Goal: Communication & Community: Answer question/provide support

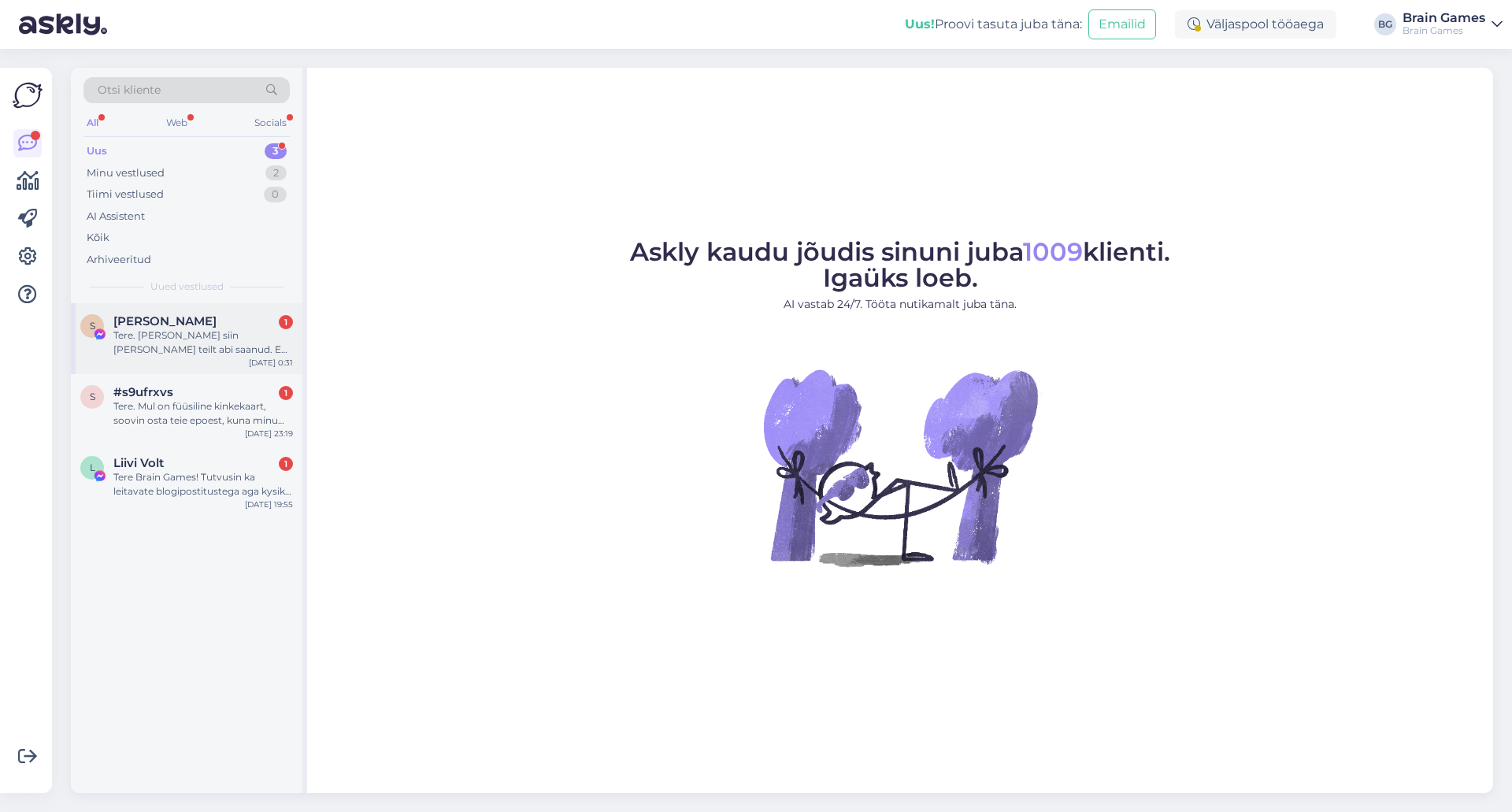
click at [208, 350] on div "Tere. [PERSON_NAME] siin [PERSON_NAME] teilt abi saanud. Ehk saate mind ka seek…" at bounding box center [203, 342] width 179 height 28
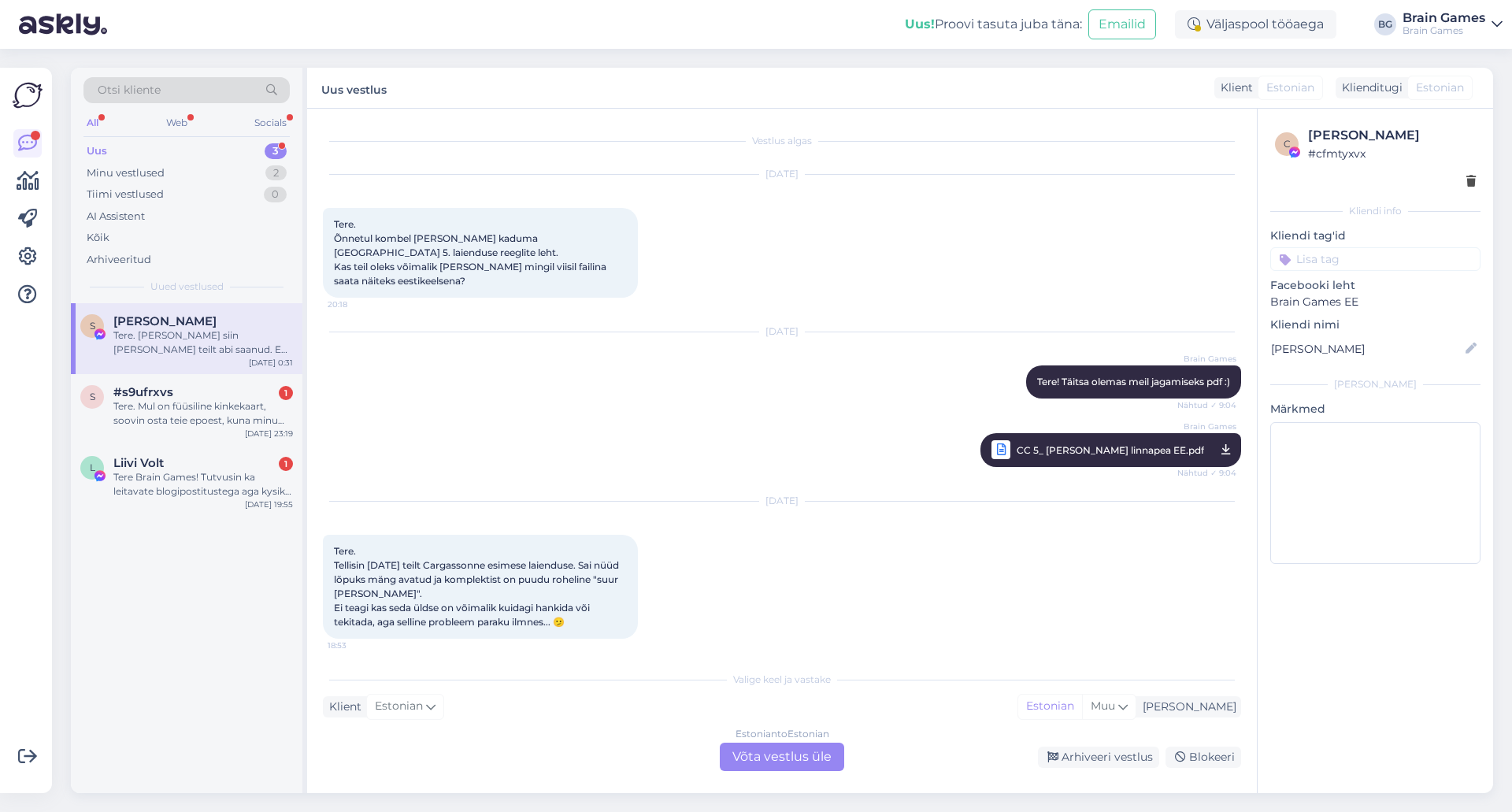
scroll to position [682, 0]
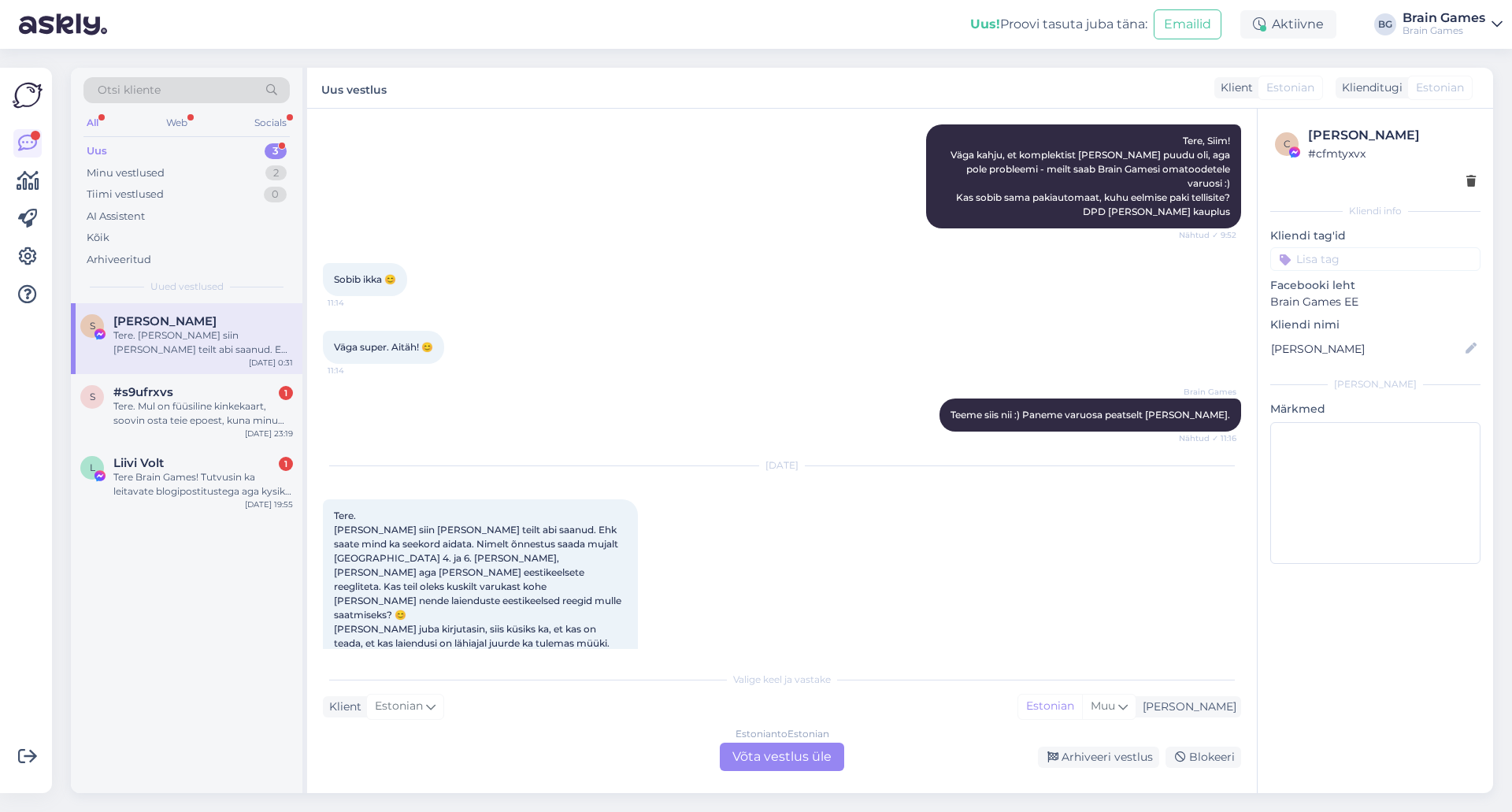
click at [750, 762] on div "Estonian to Estonian Võta vestlus üle" at bounding box center [781, 757] width 124 height 28
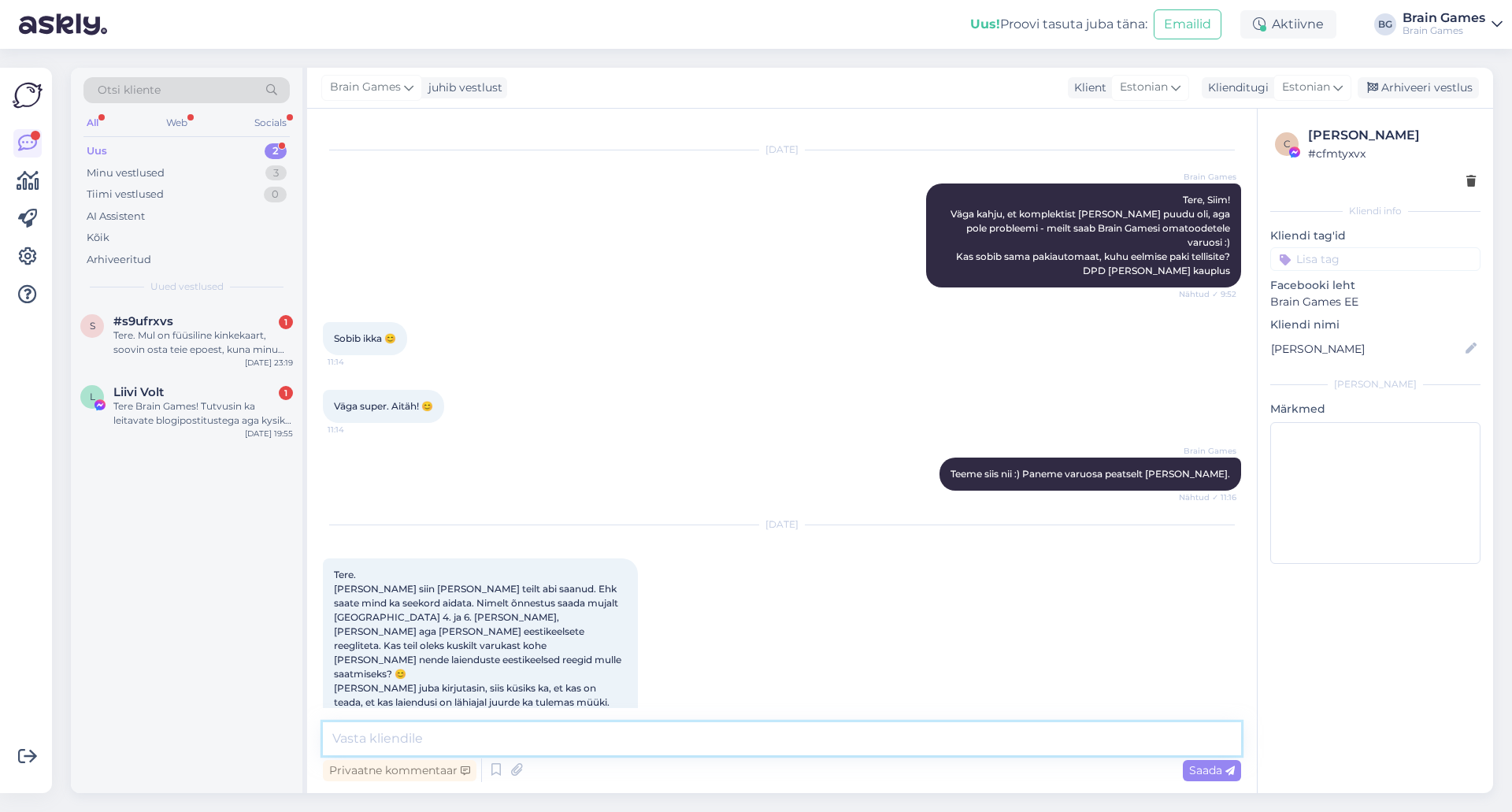
click at [744, 738] on textarea at bounding box center [782, 739] width 919 height 34
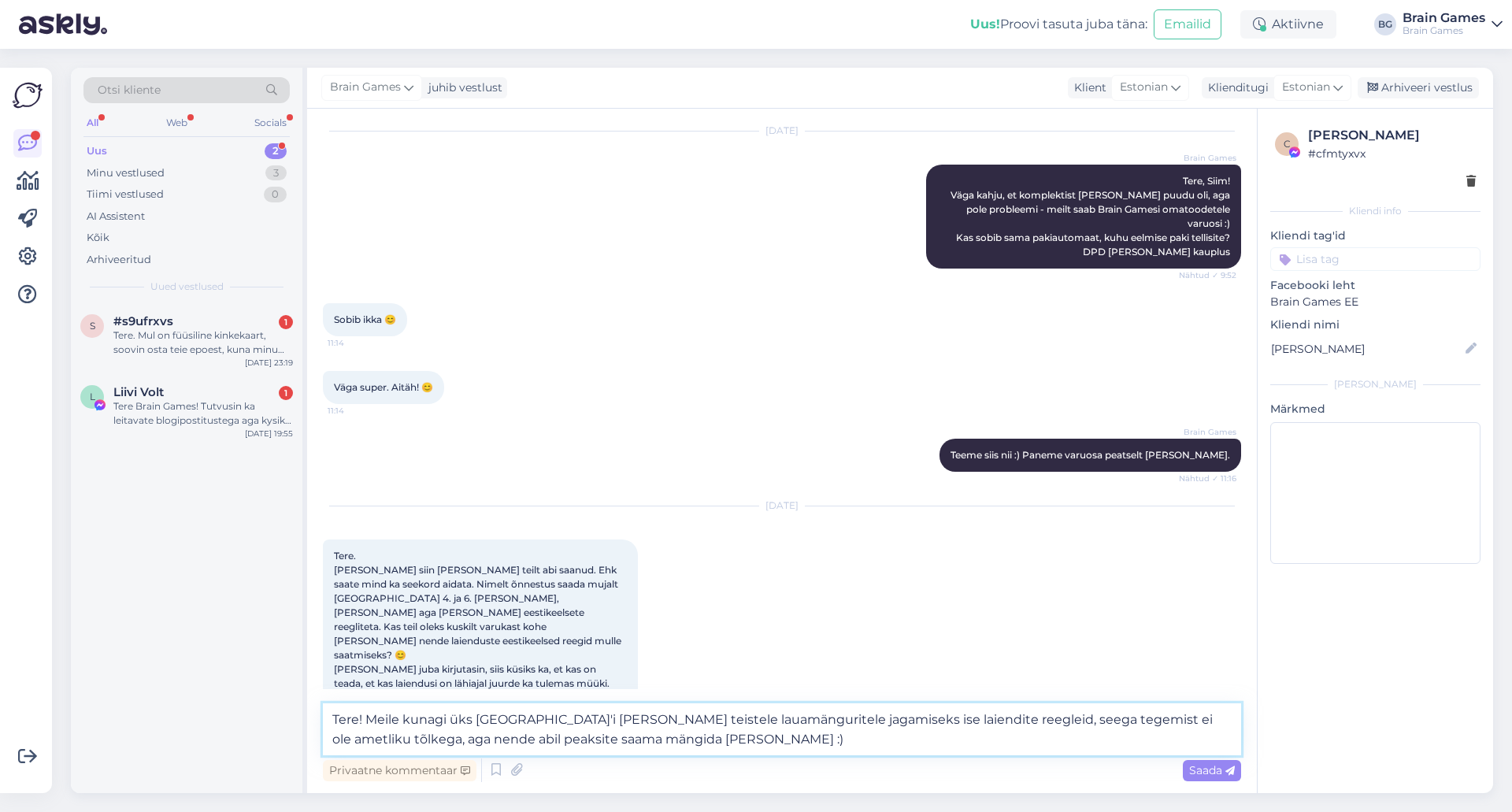
type textarea "Tere! Meile kunagi üks [GEOGRAPHIC_DATA]'i [PERSON_NAME] teistele lauamängurite…"
click at [711, 738] on textarea "Tere! Meile kunagi üks [GEOGRAPHIC_DATA]'i [PERSON_NAME] teistele lauamängurite…" at bounding box center [782, 729] width 919 height 52
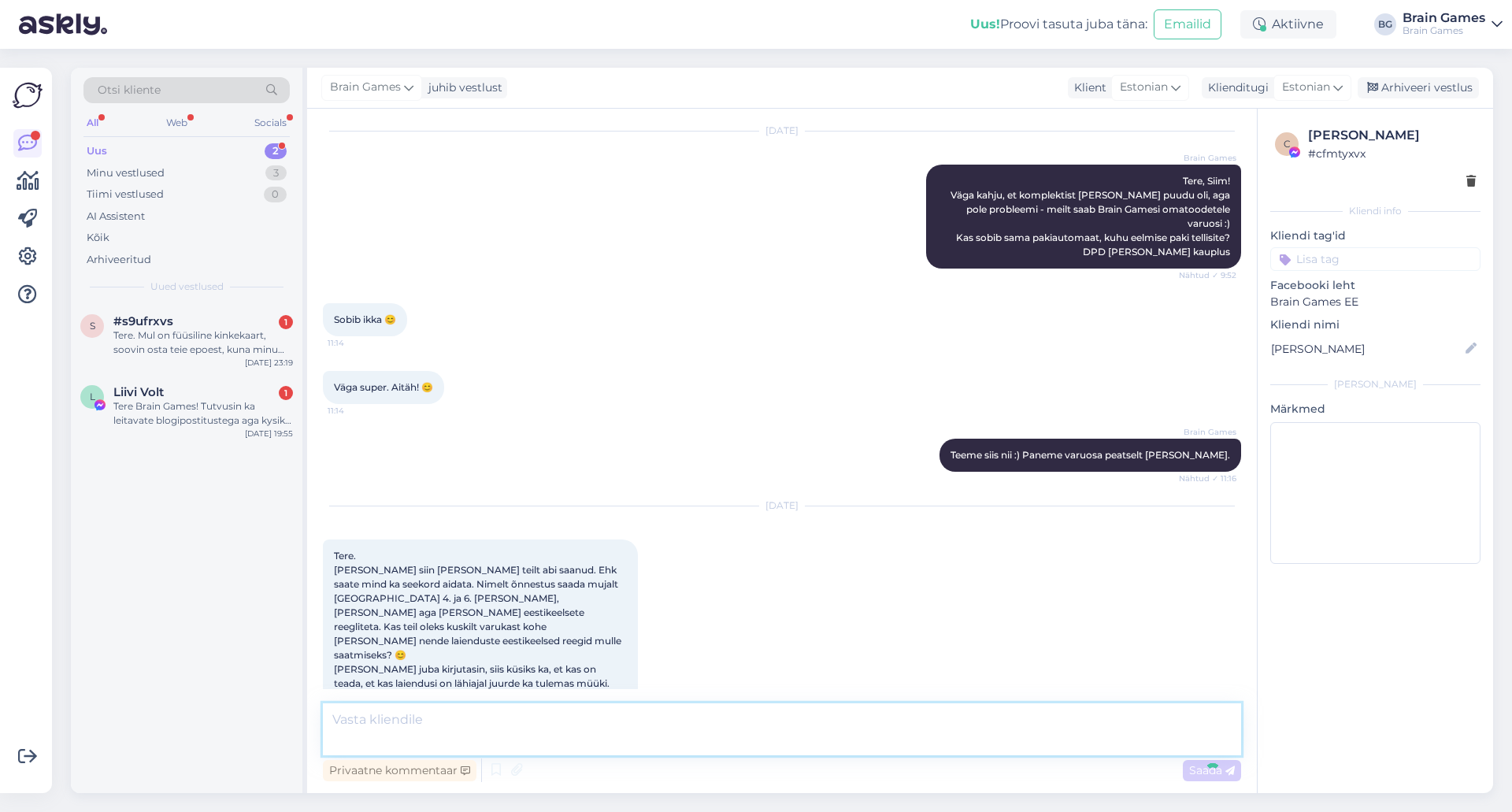
scroll to position [732, 0]
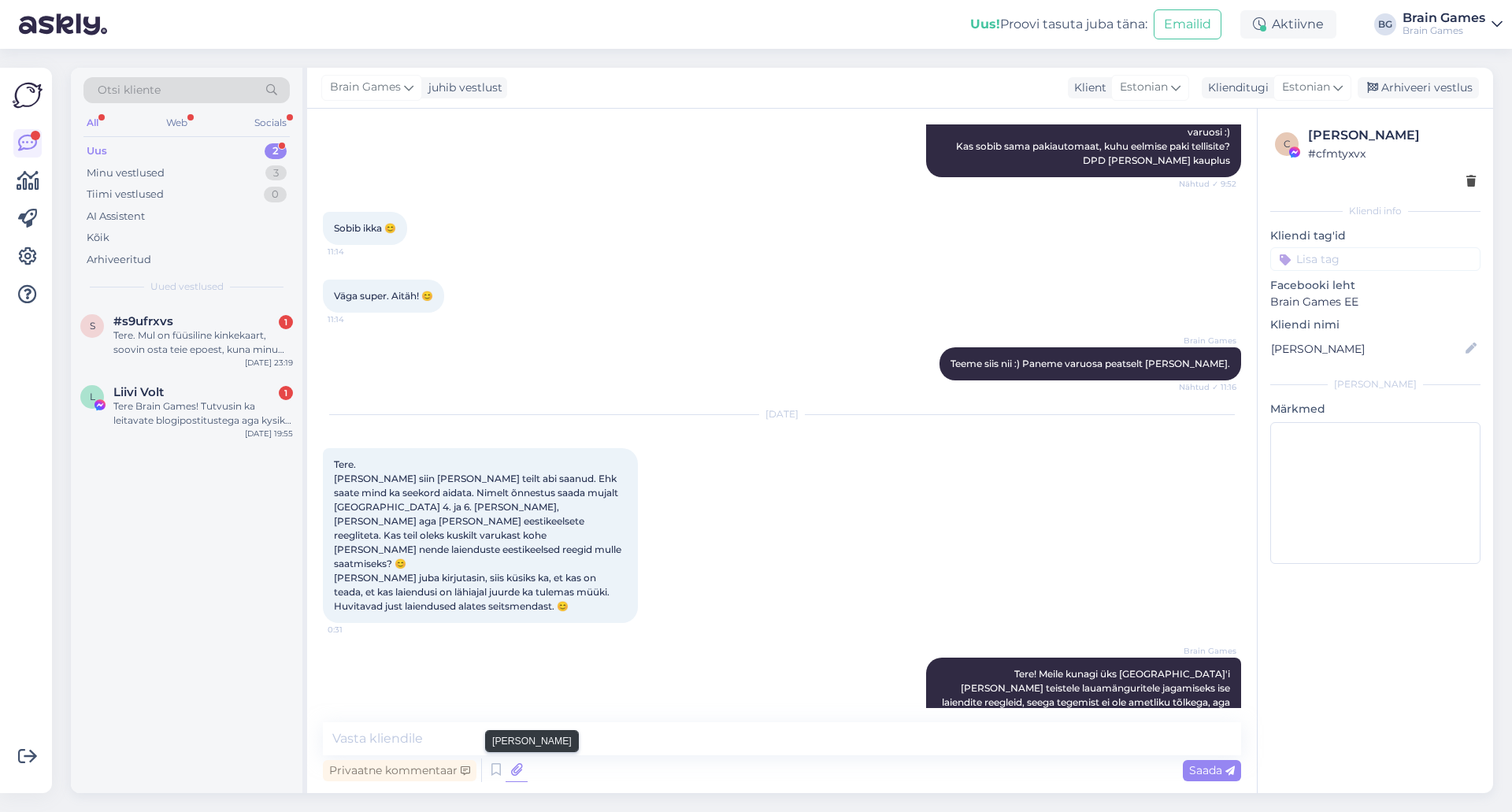
click at [515, 771] on icon at bounding box center [516, 770] width 22 height 24
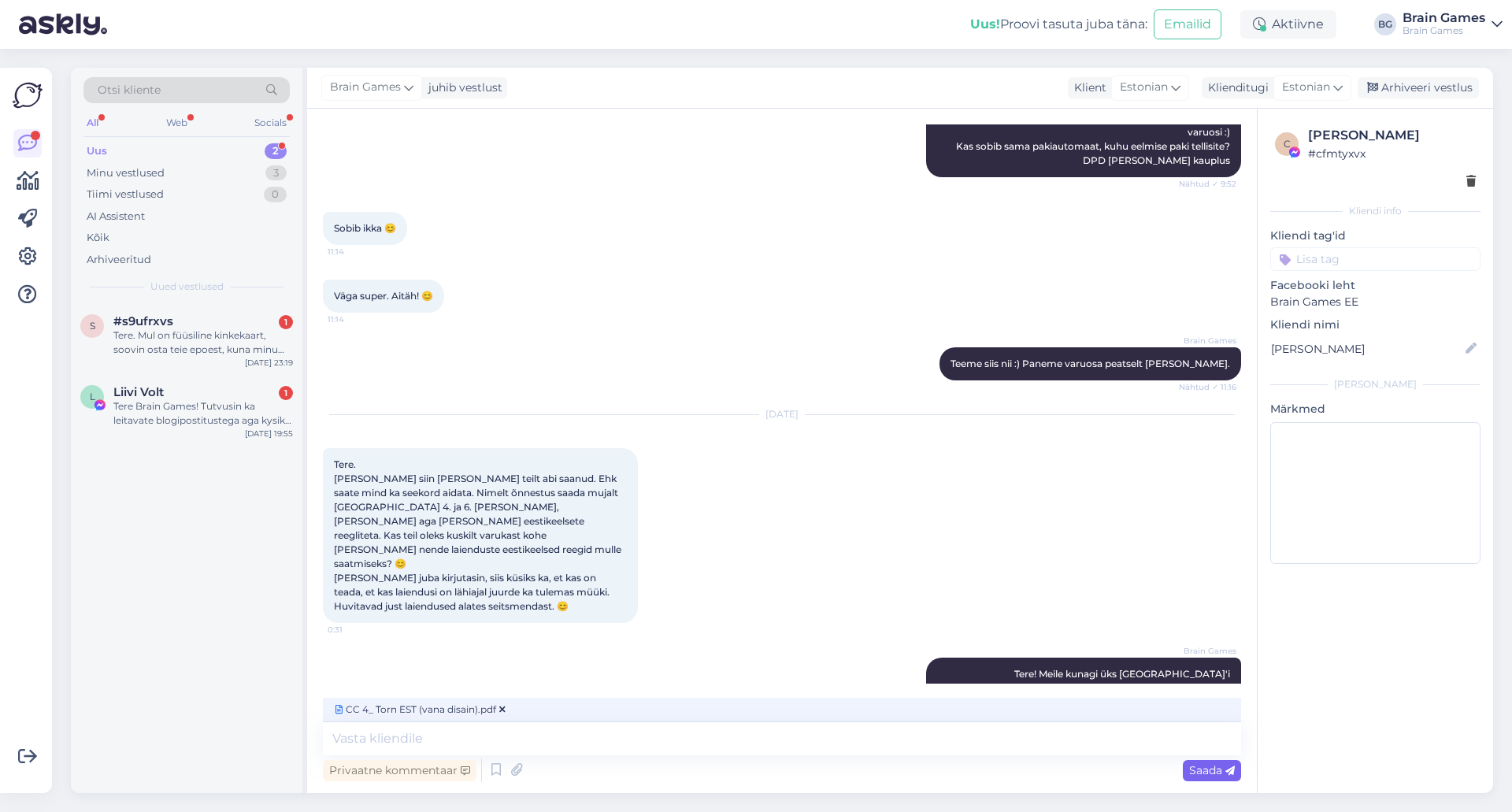
click at [1201, 768] on span "Saada" at bounding box center [1212, 770] width 45 height 14
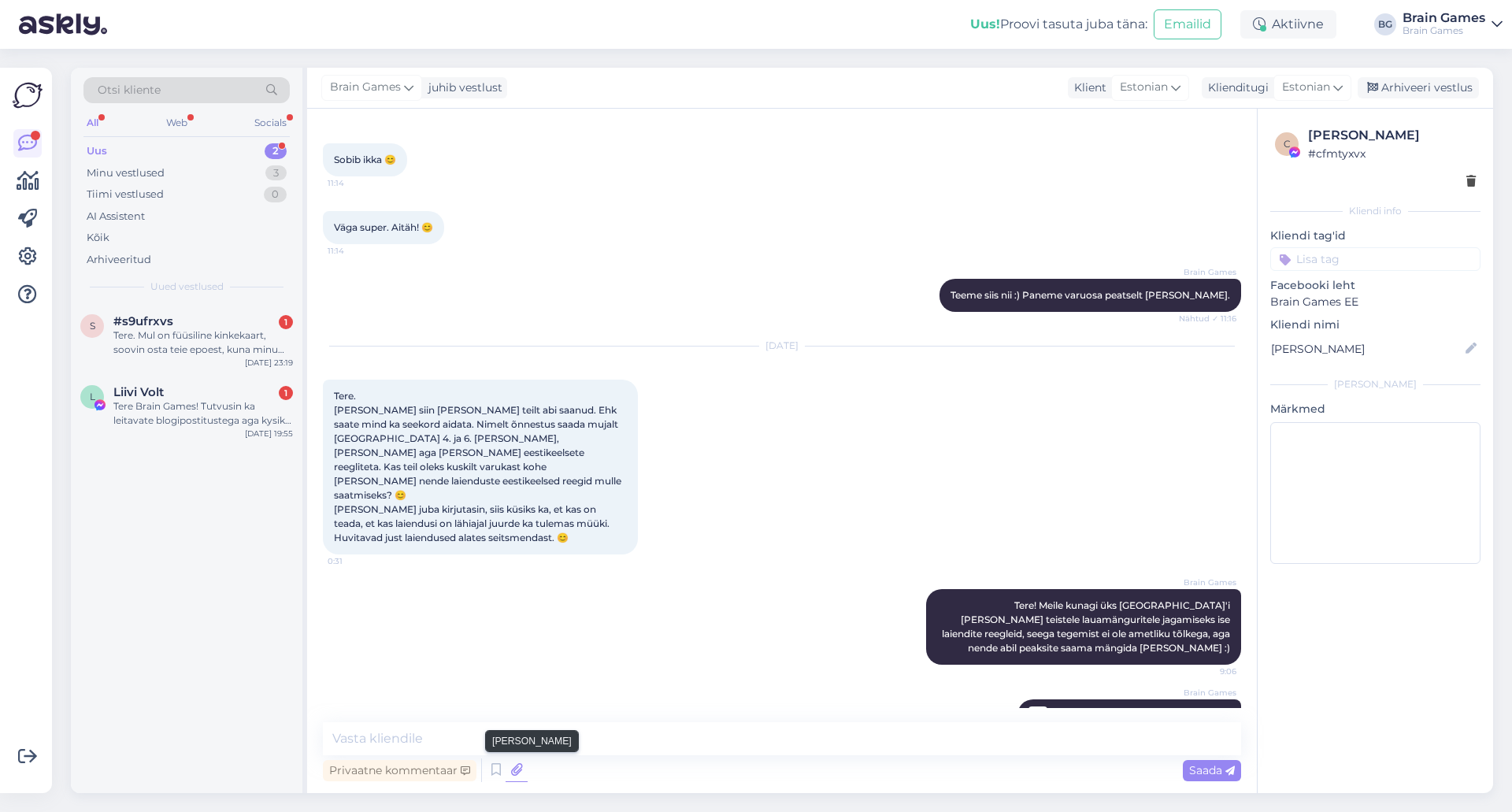
click at [523, 773] on icon at bounding box center [516, 770] width 22 height 24
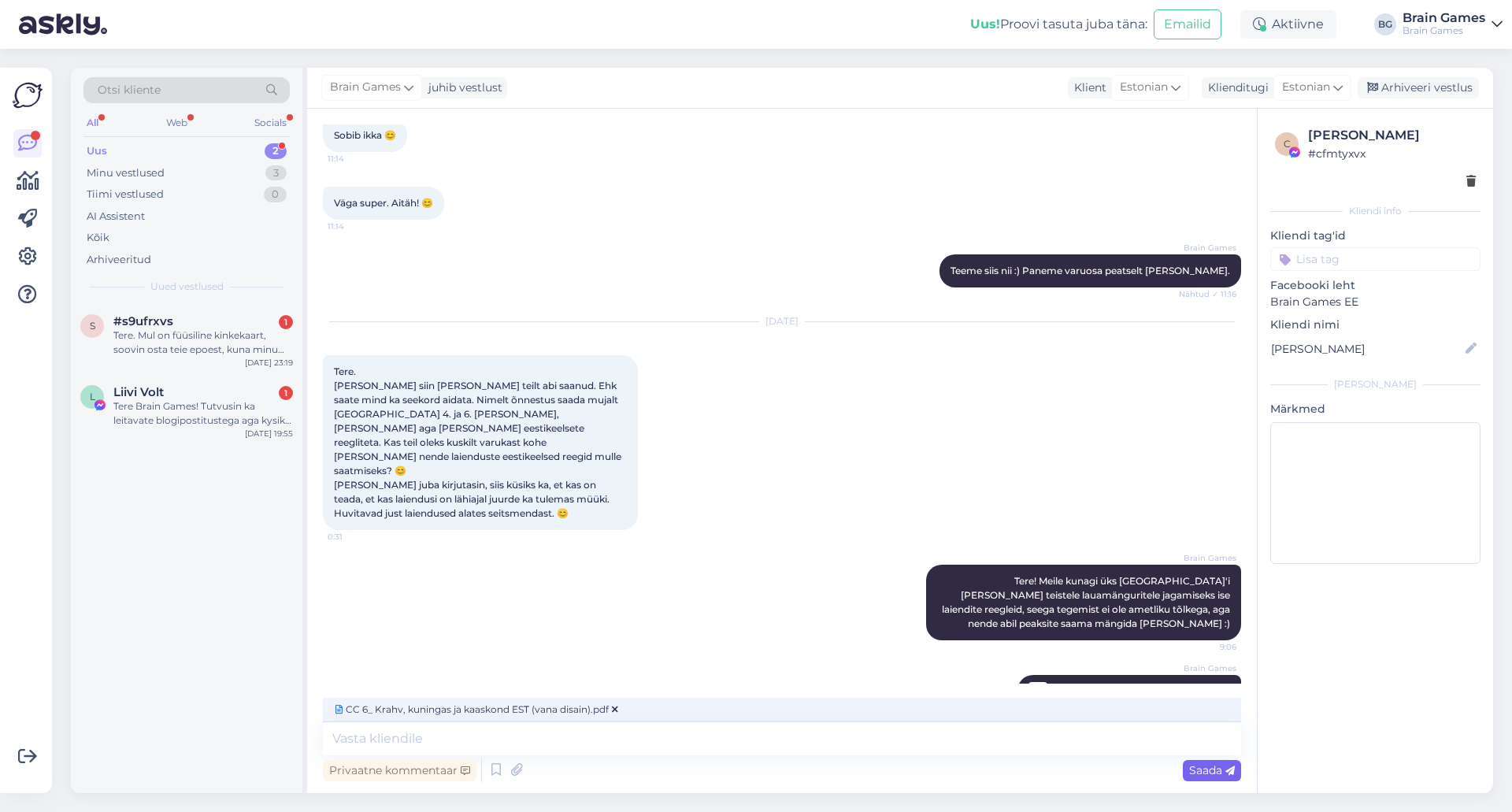
click at [1221, 774] on span "Saada" at bounding box center [1212, 770] width 45 height 14
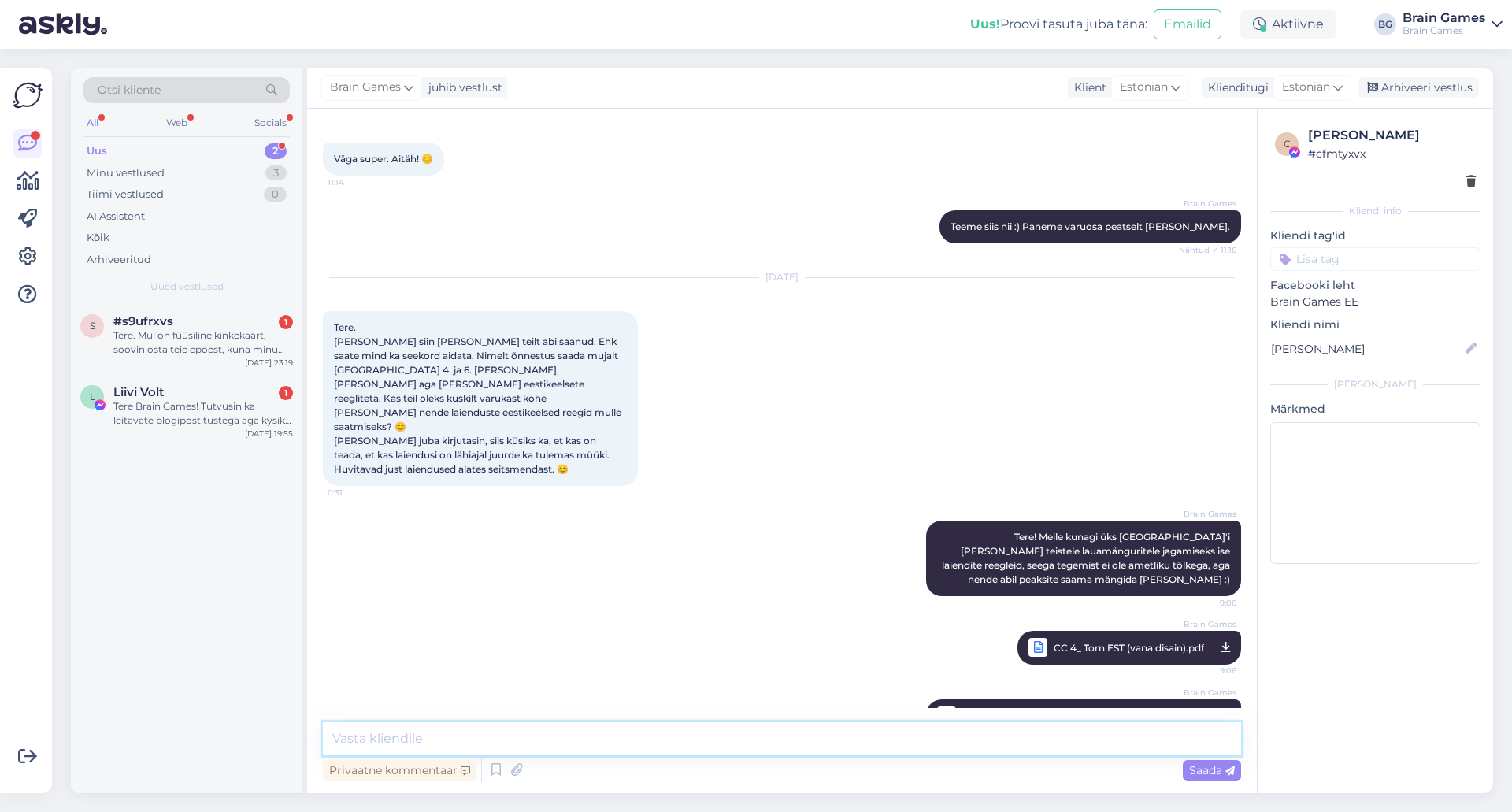
click at [484, 745] on textarea at bounding box center [782, 739] width 919 height 34
type textarea "N"
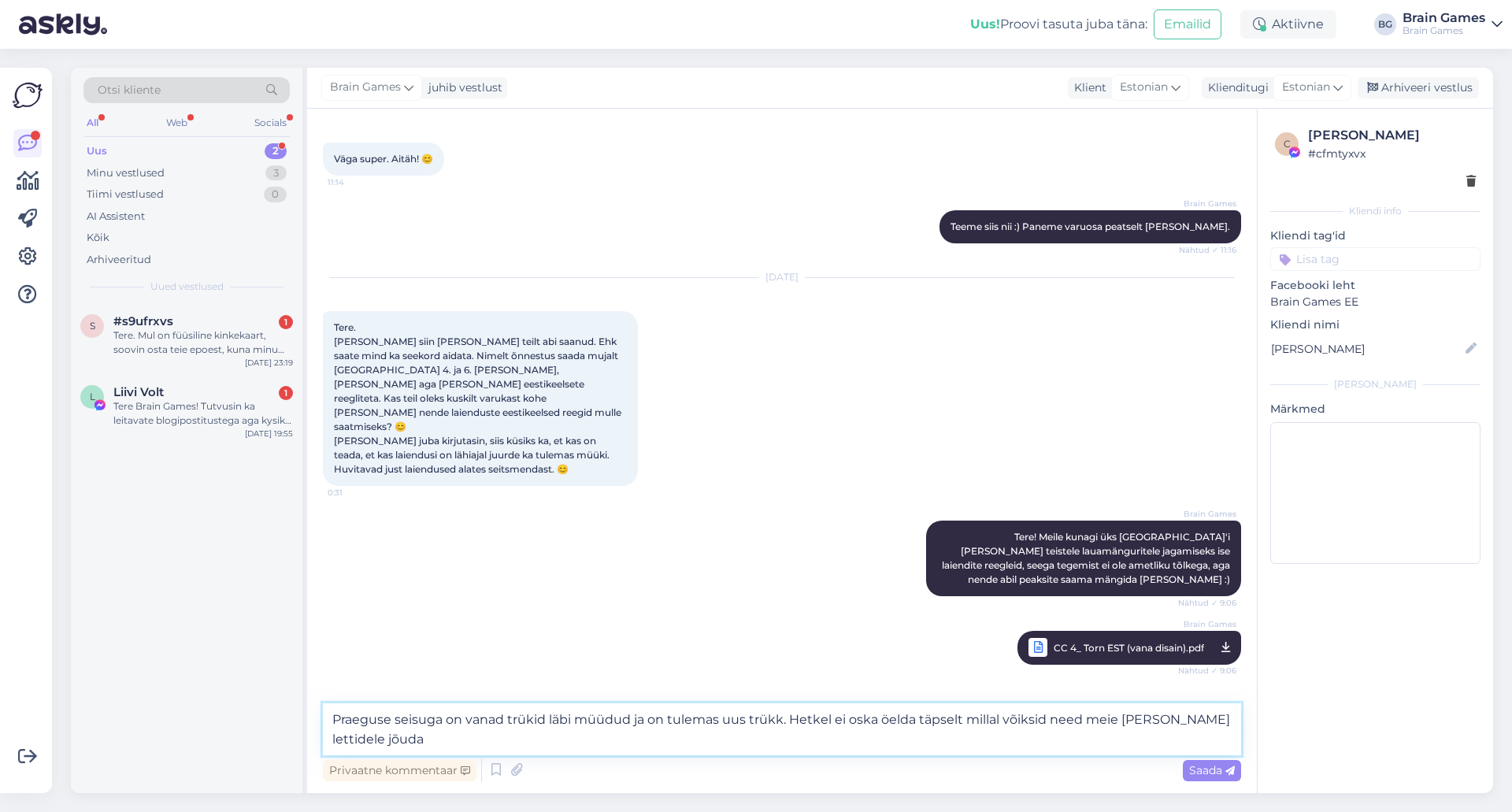
scroll to position [888, 0]
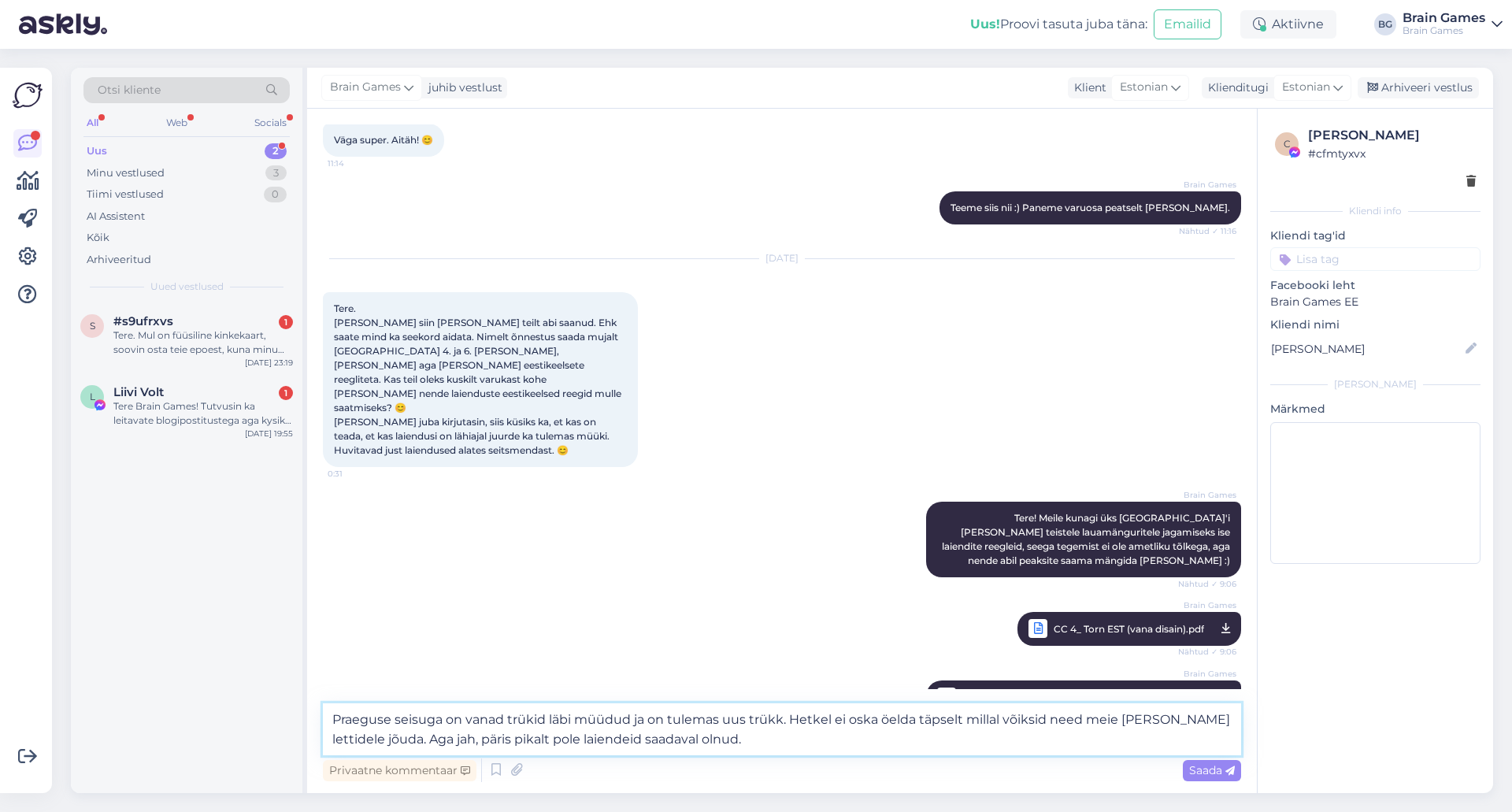
type textarea "Praeguse seisuga on vanad trükid läbi müüdud ja on tulemas uus trükk. Hetkel ei…"
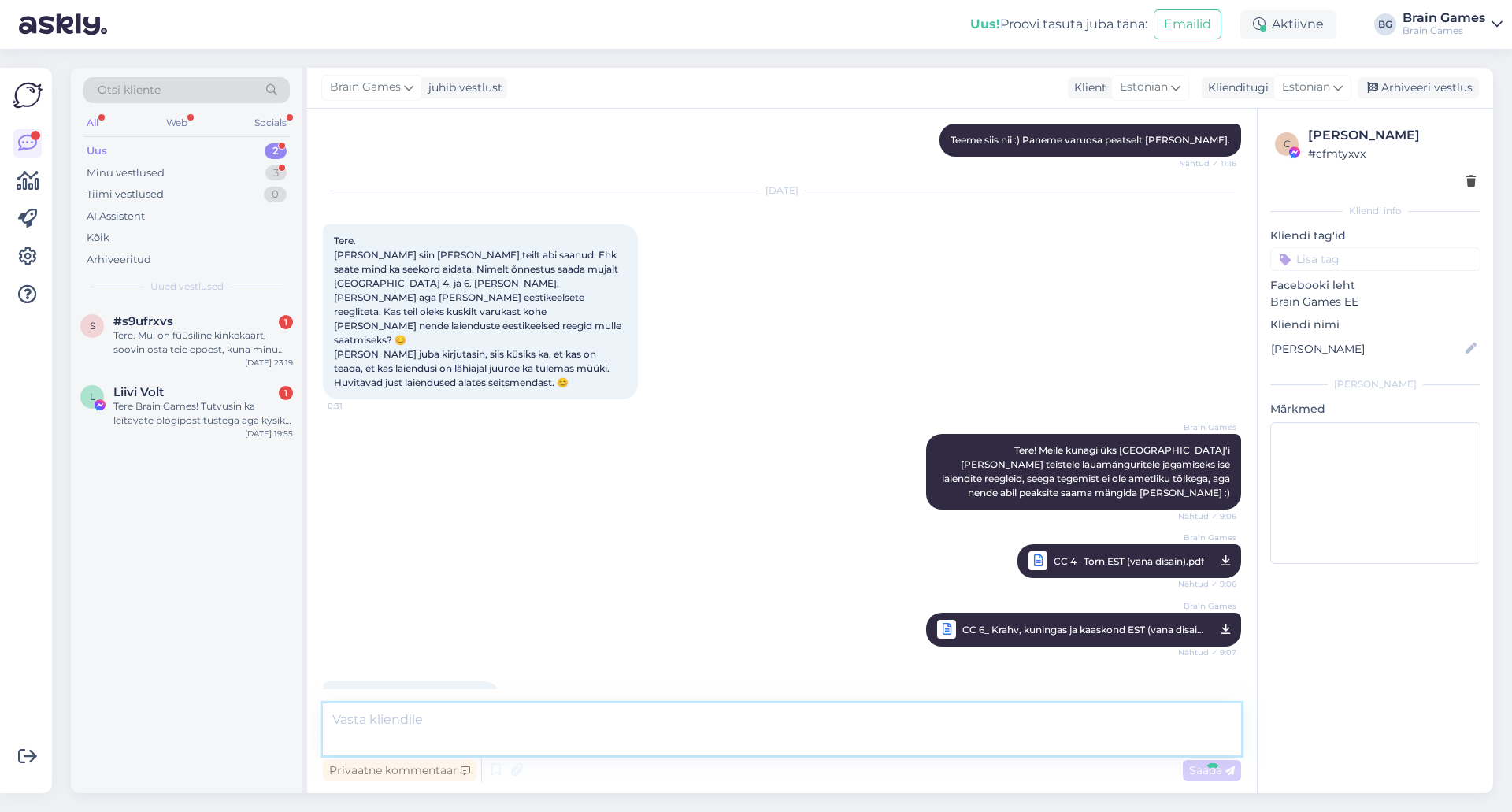
scroll to position [1048, 0]
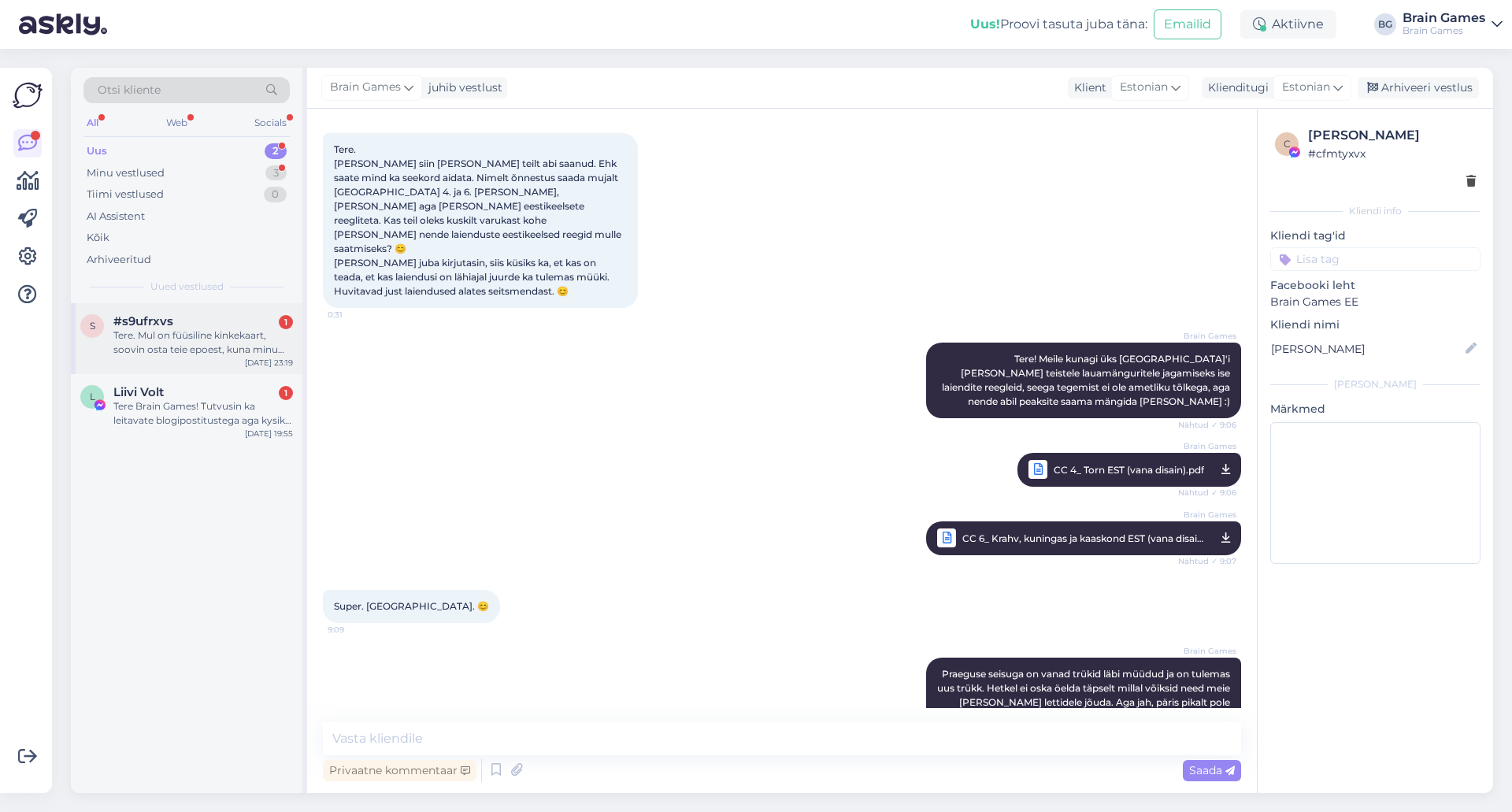
click at [212, 331] on div "Tere. Mul on füüsiline kinkekaart, soovin osta teie epoest, kuna minu linnas ei…" at bounding box center [203, 342] width 179 height 28
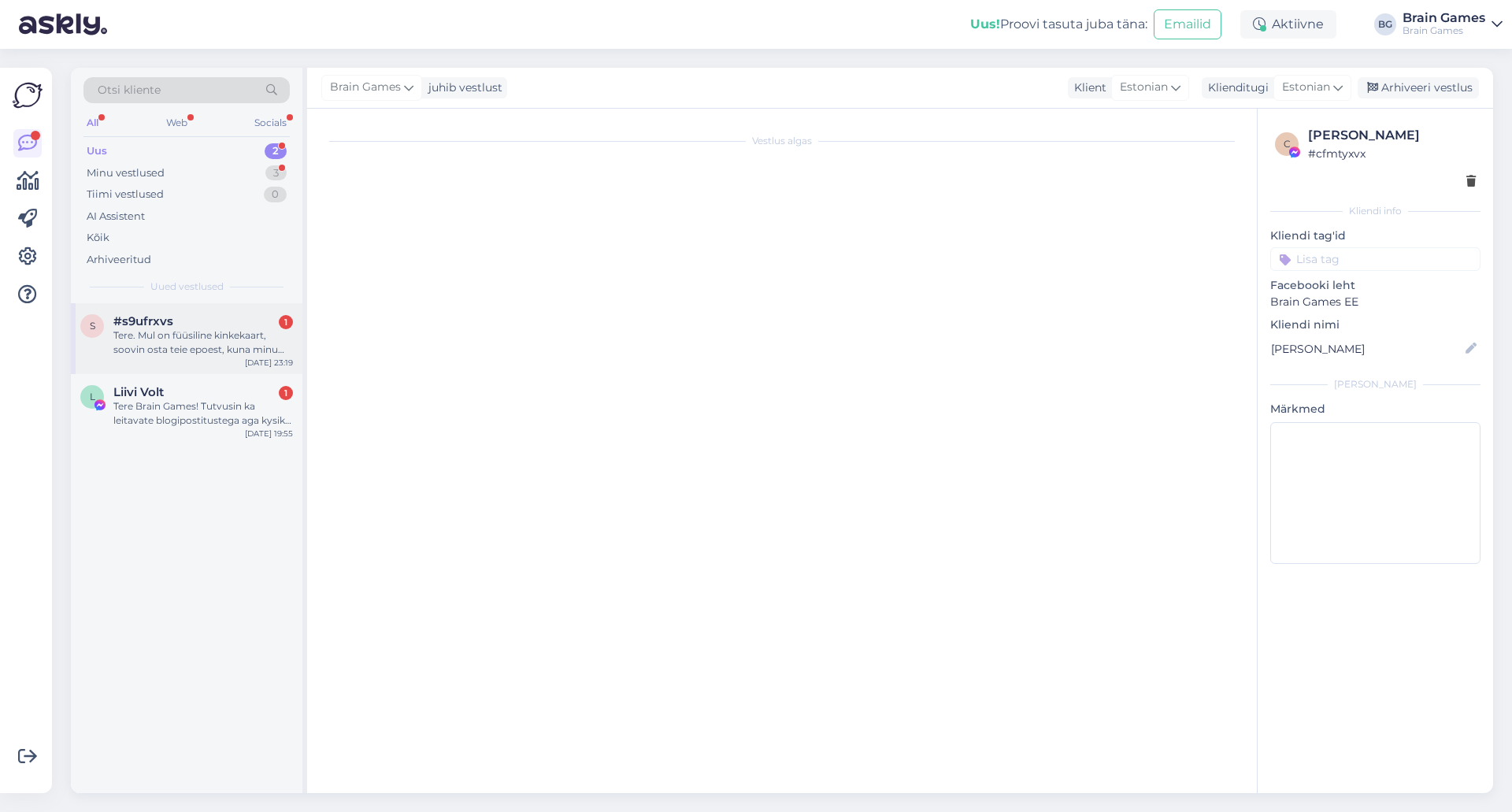
scroll to position [81, 0]
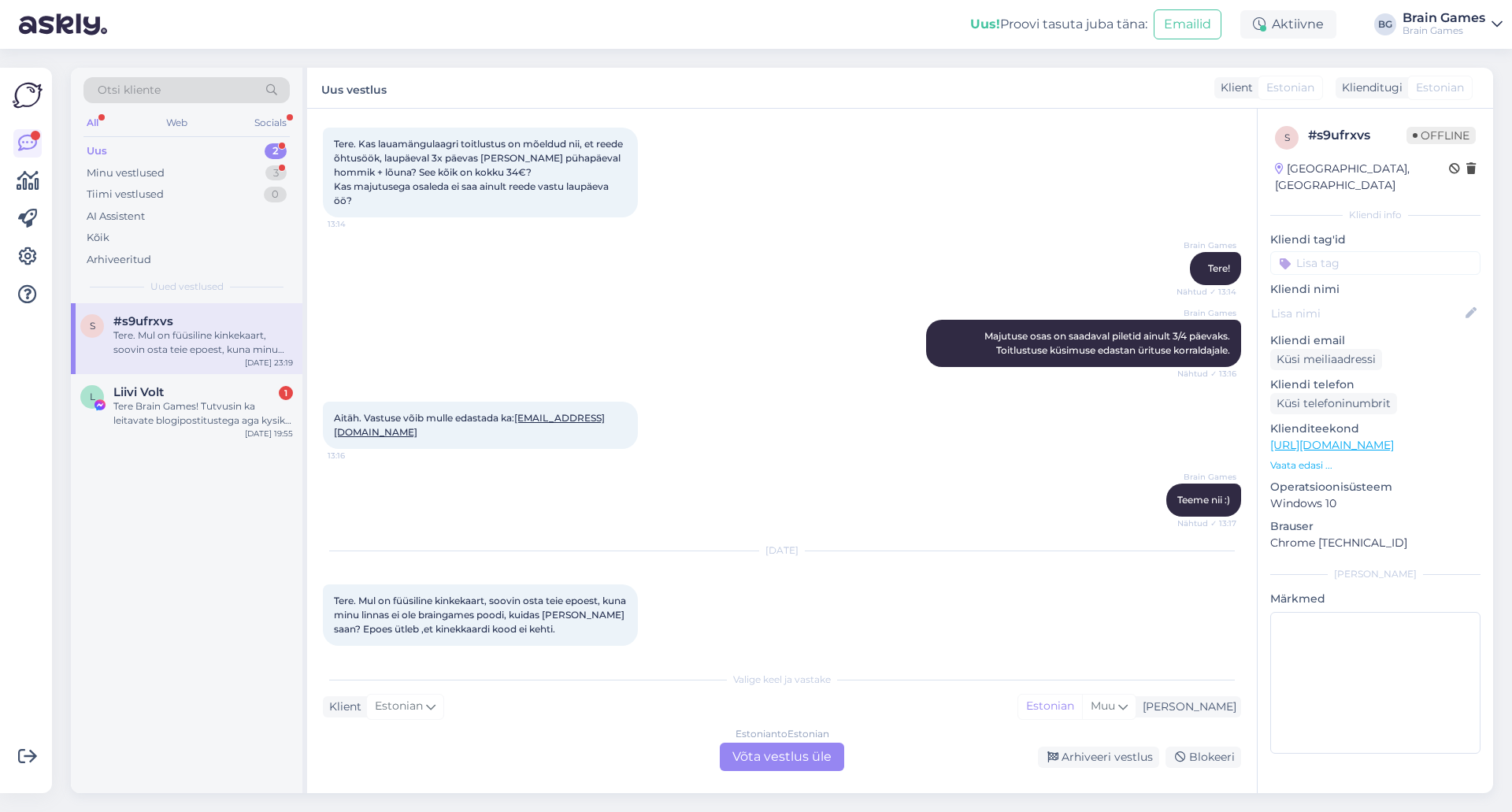
click at [804, 758] on div "Estonian to Estonian Võta vestlus üle" at bounding box center [781, 757] width 124 height 28
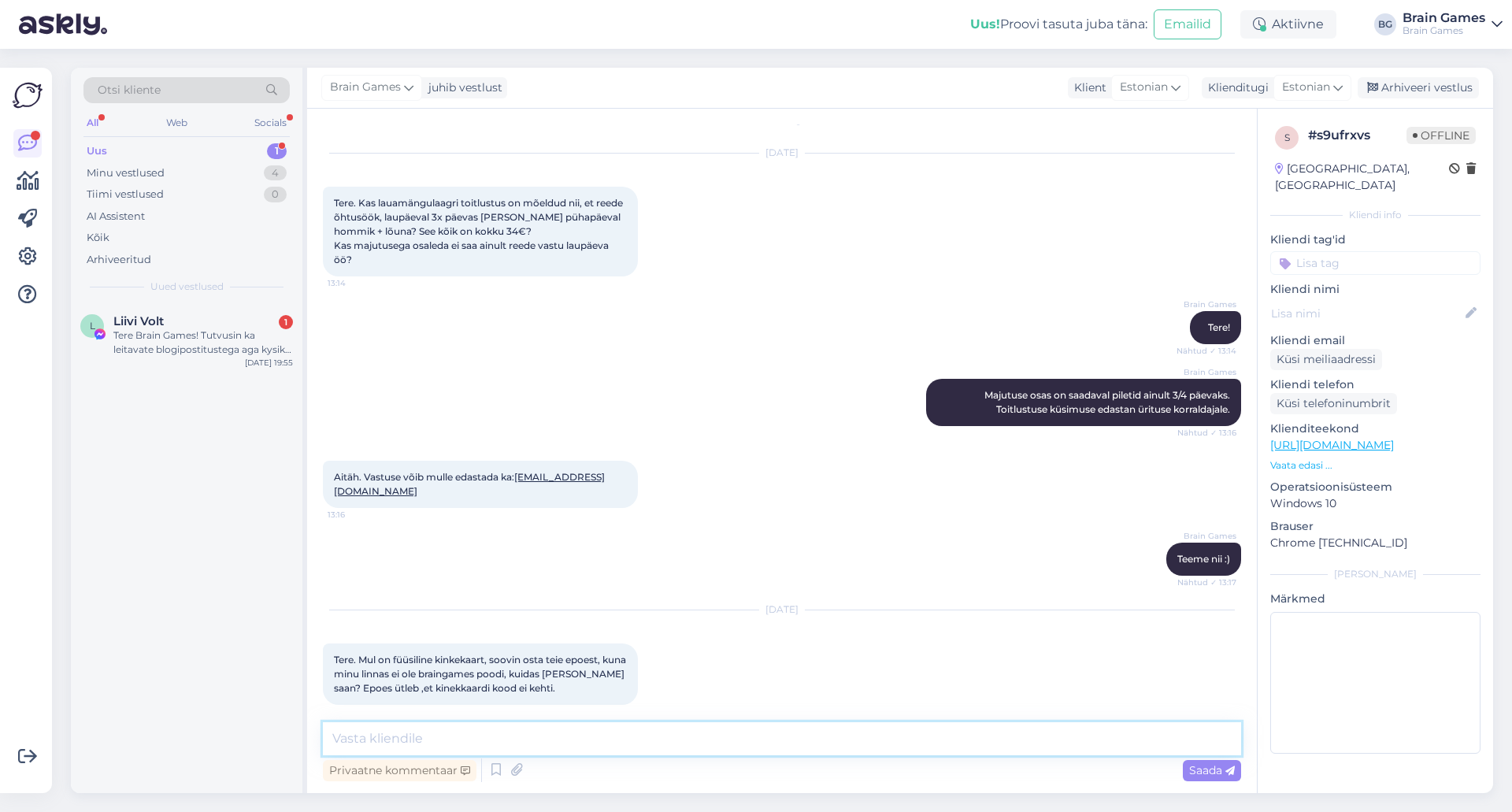
click at [798, 732] on textarea at bounding box center [782, 739] width 919 height 34
type textarea "Tere! Kui edastate mulle kinkekaardil triipkoodi juures oleva koodi, siis [PERS…"
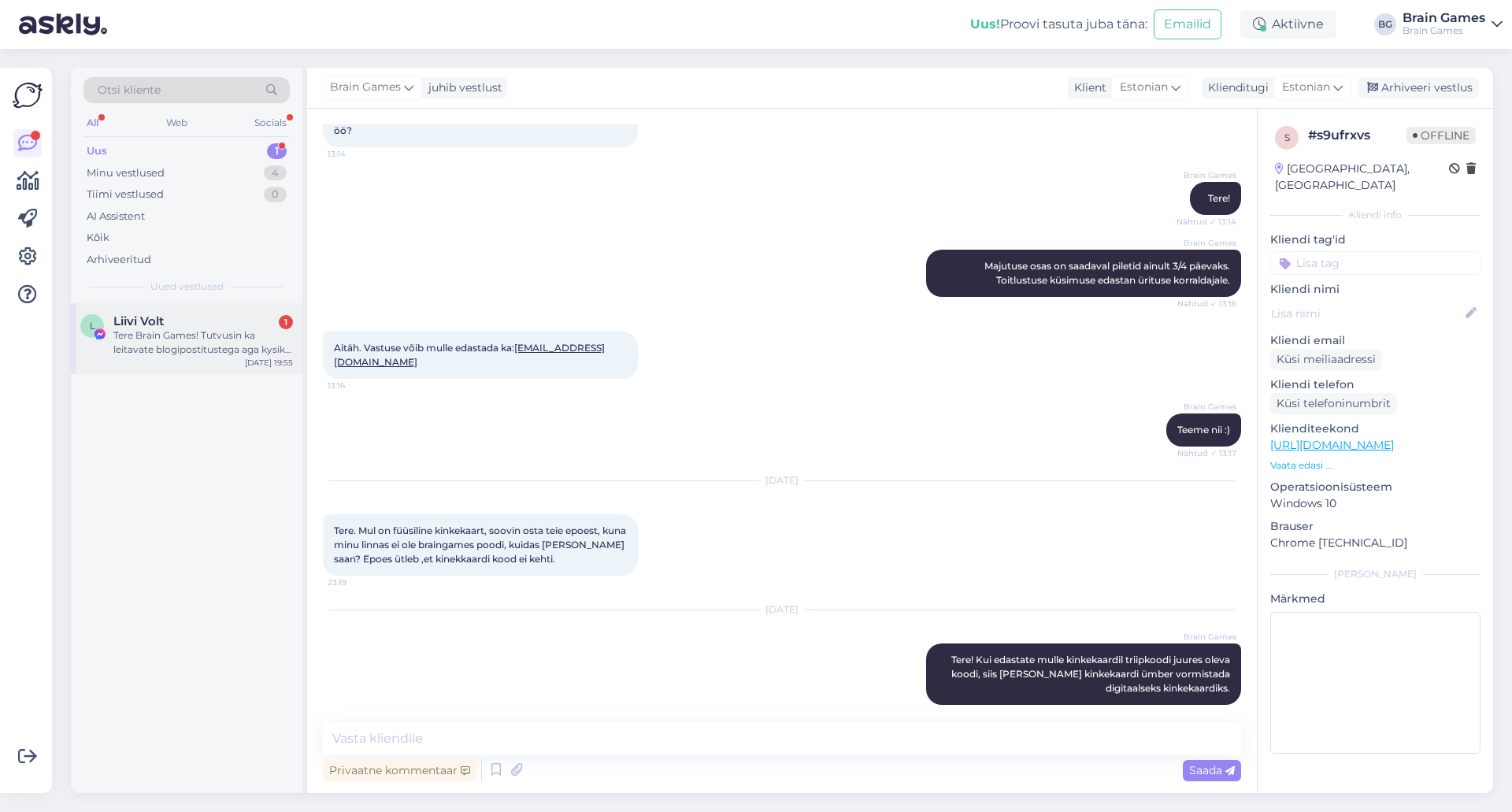
click at [162, 319] on span "Liivi Volt" at bounding box center [139, 322] width 51 height 14
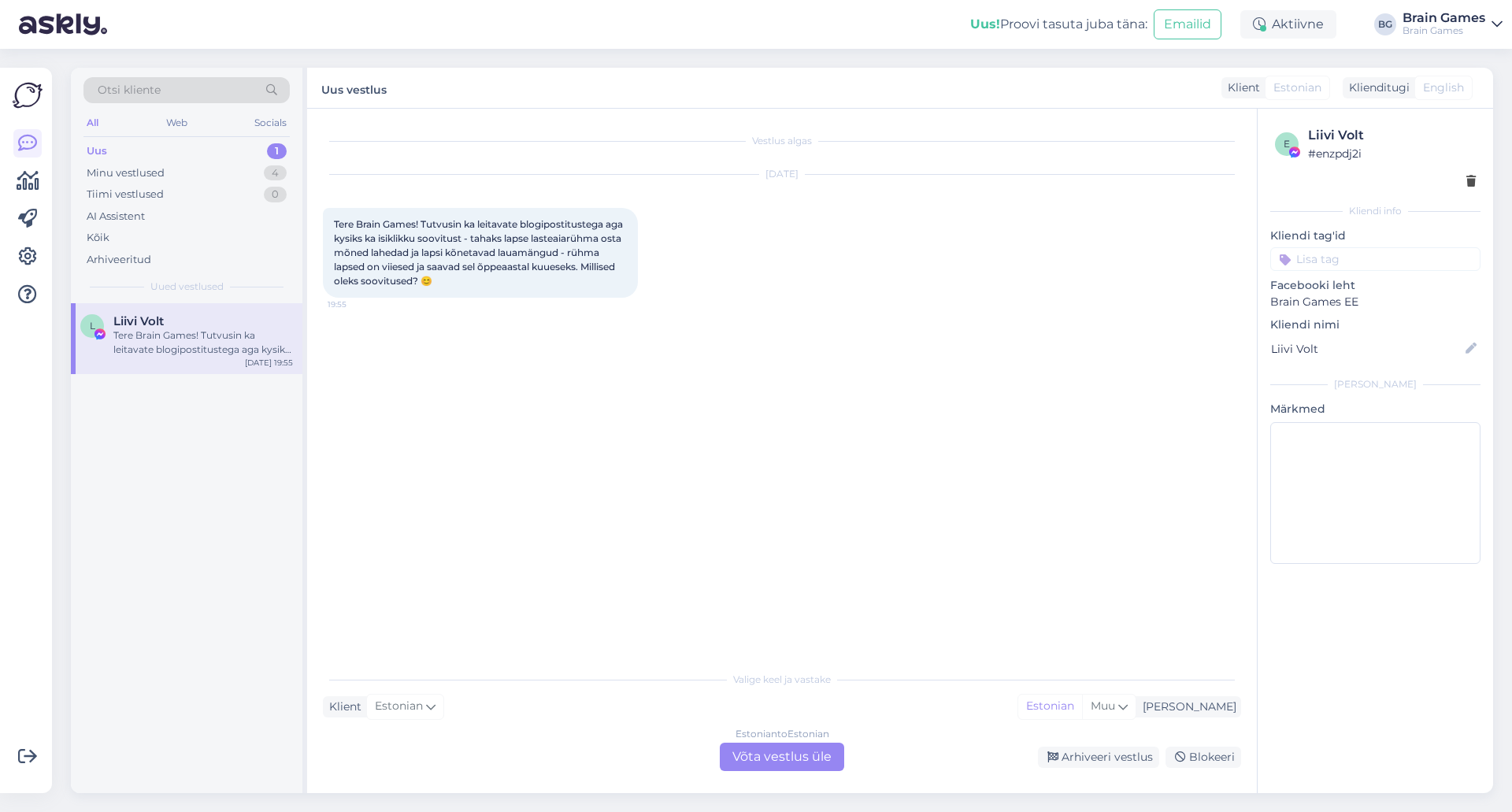
scroll to position [0, 0]
click at [569, 447] on div "Vestlus algas [DATE] Tere Brain Games! Tutvusin ka leitavate blogipostitustega …" at bounding box center [788, 386] width 932 height 525
click at [136, 173] on div "Minu vestlused" at bounding box center [126, 173] width 78 height 15
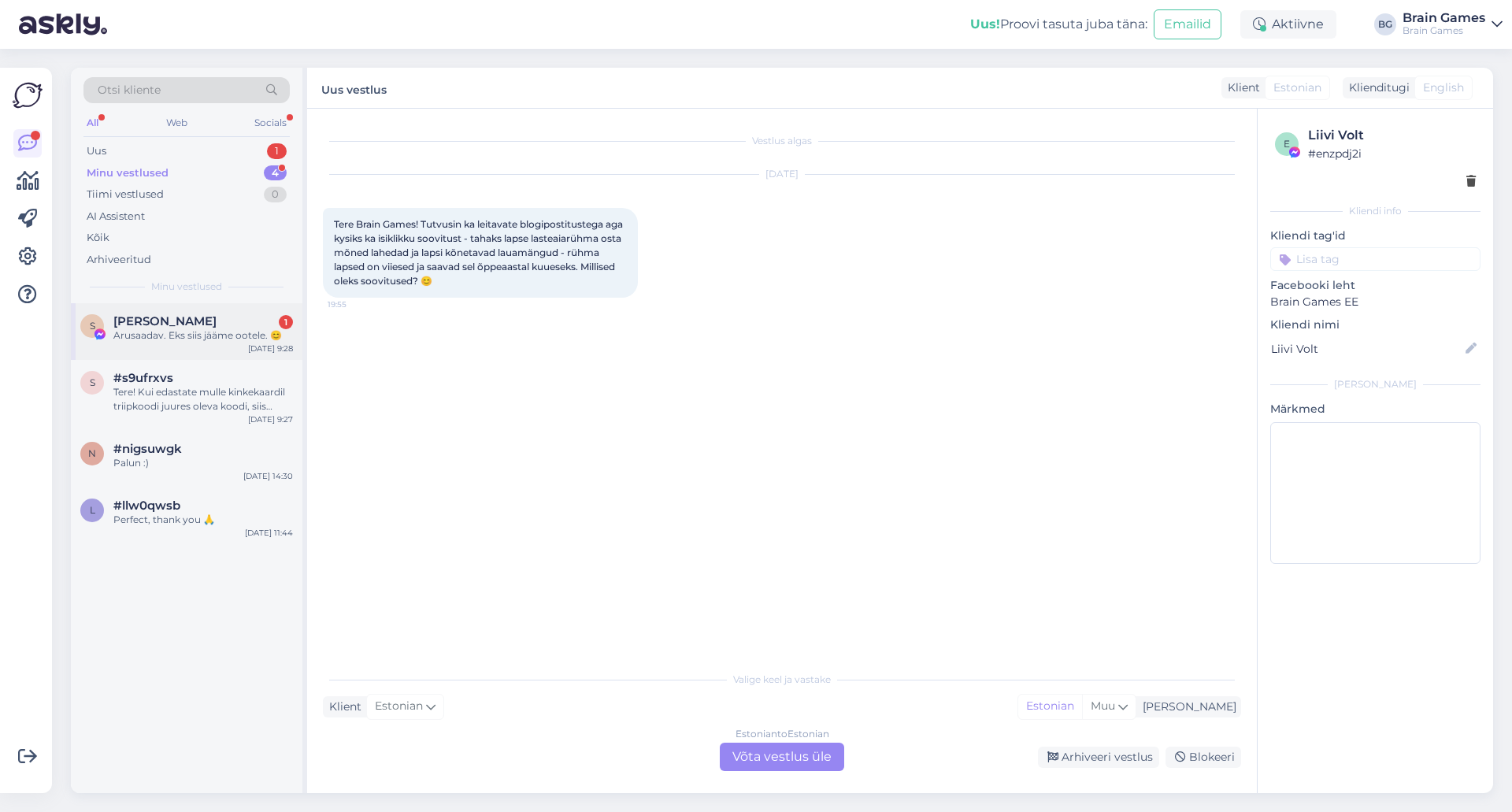
click at [168, 337] on div "Arusaadav. Eks siis jääme ootele. 😊" at bounding box center [203, 335] width 179 height 14
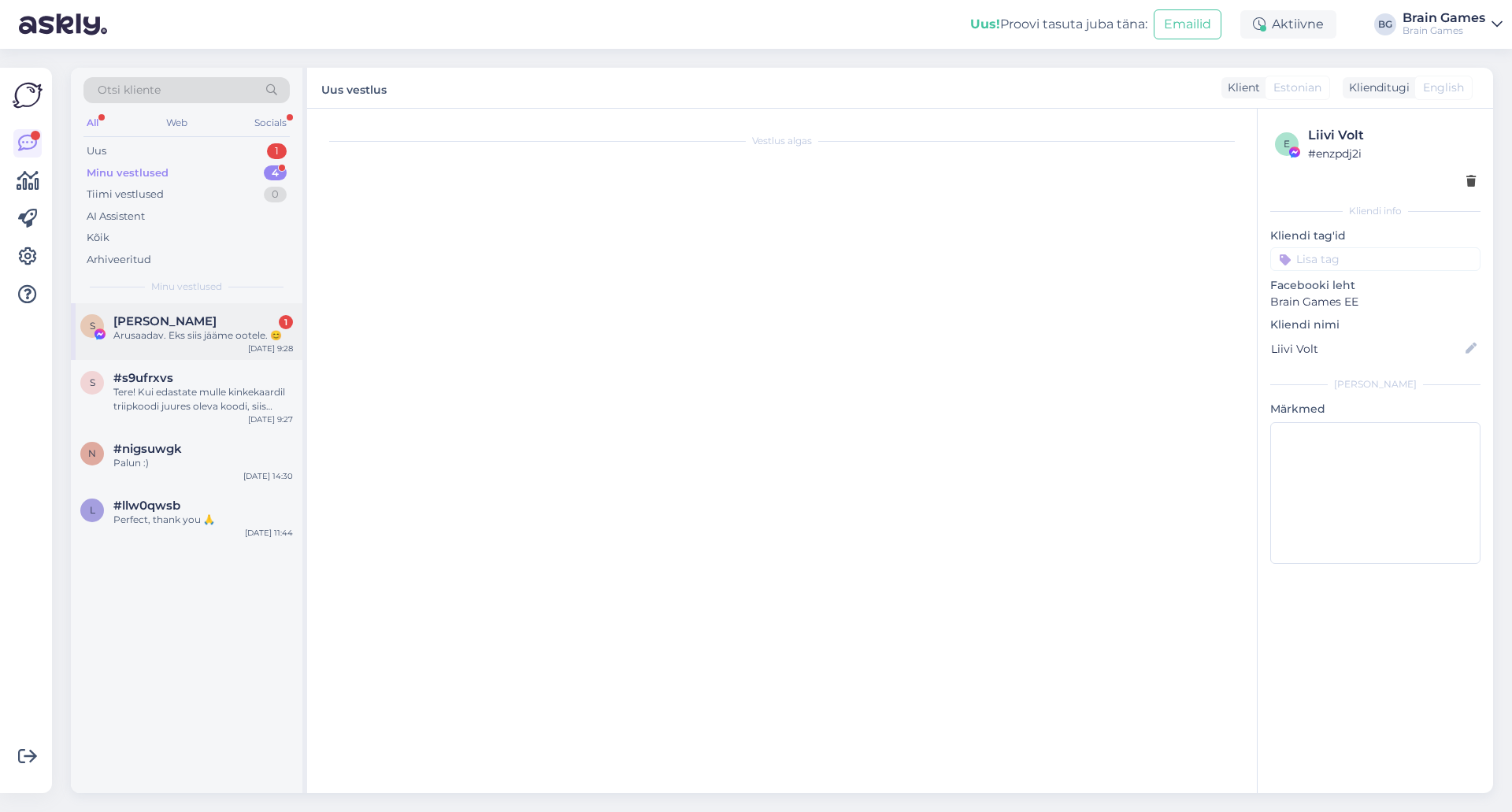
scroll to position [1116, 0]
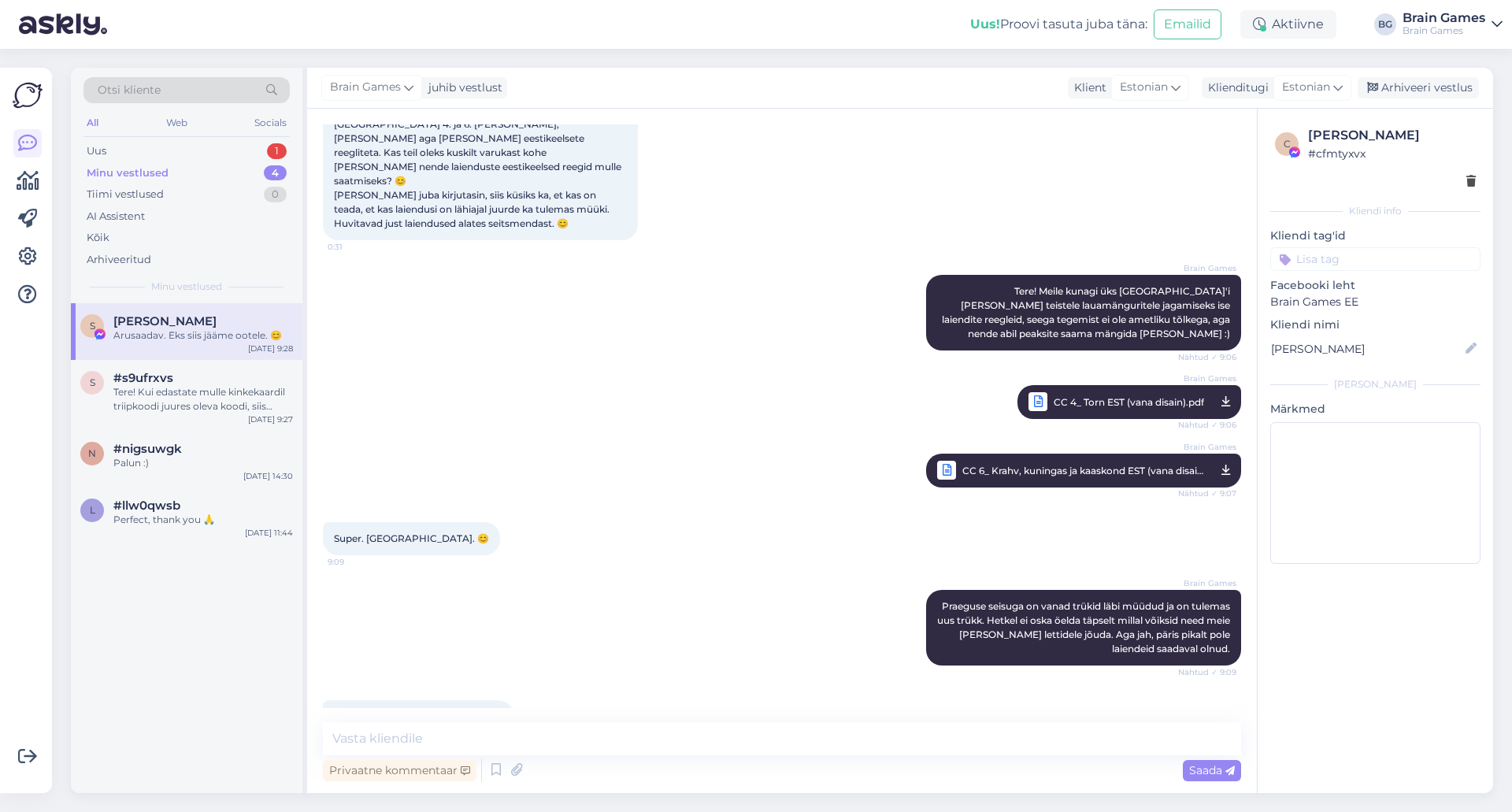
click at [641, 505] on div "Super. [GEOGRAPHIC_DATA]. 😊 9:09" at bounding box center [782, 538] width 919 height 68
click at [674, 683] on div "Arusaadav. Eks siis jääme ootele. 😊 9:28" at bounding box center [782, 717] width 919 height 68
click at [672, 707] on div "Arusaadav. Eks siis jääme ootele. 😊 9:28" at bounding box center [782, 717] width 919 height 68
click at [137, 527] on div "l #llw0qwsb Perfect, thank you 🙏 [DATE] 11:44" at bounding box center [187, 516] width 232 height 57
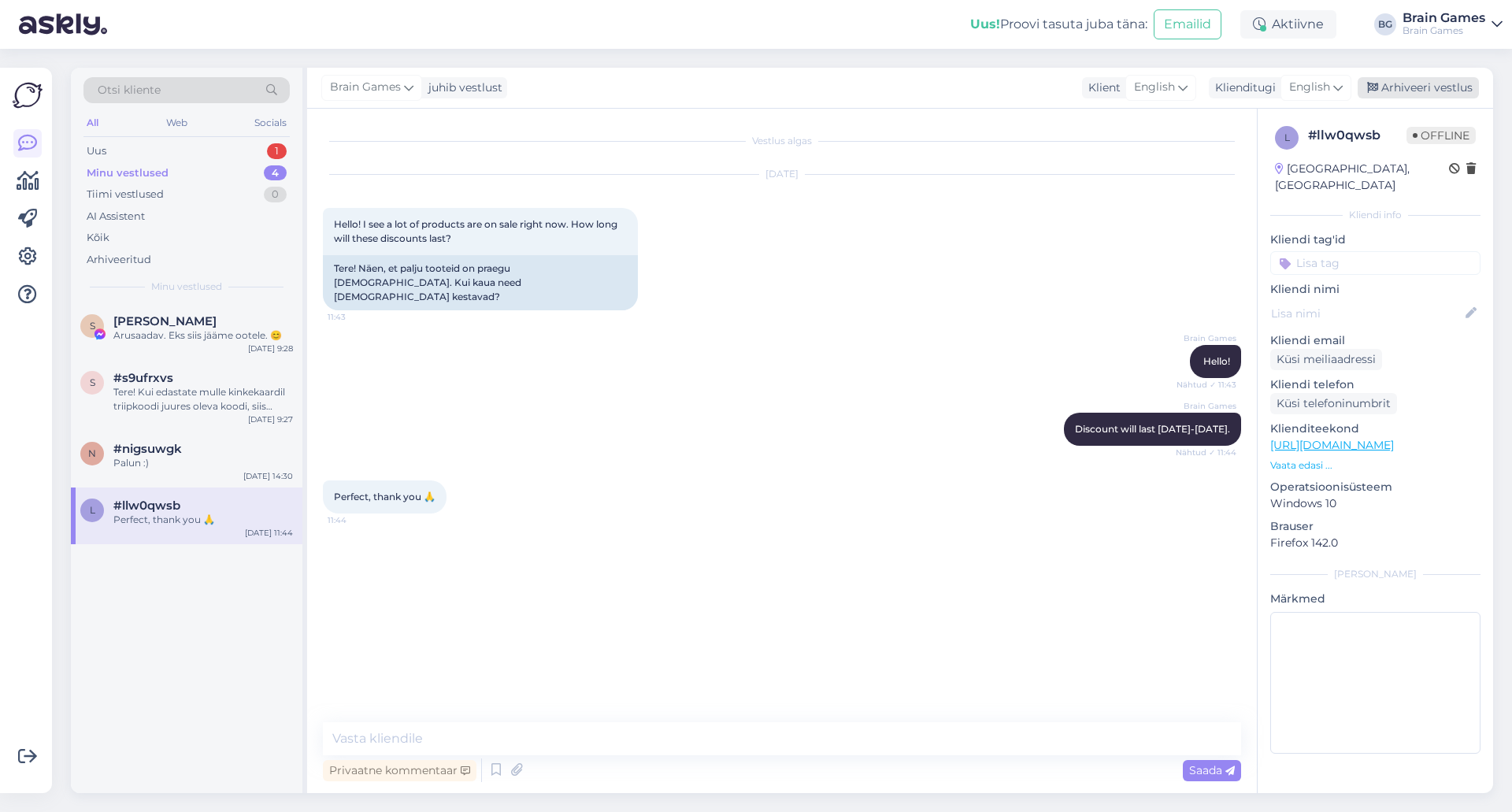
click at [1406, 91] on div "Arhiveeri vestlus" at bounding box center [1419, 87] width 121 height 21
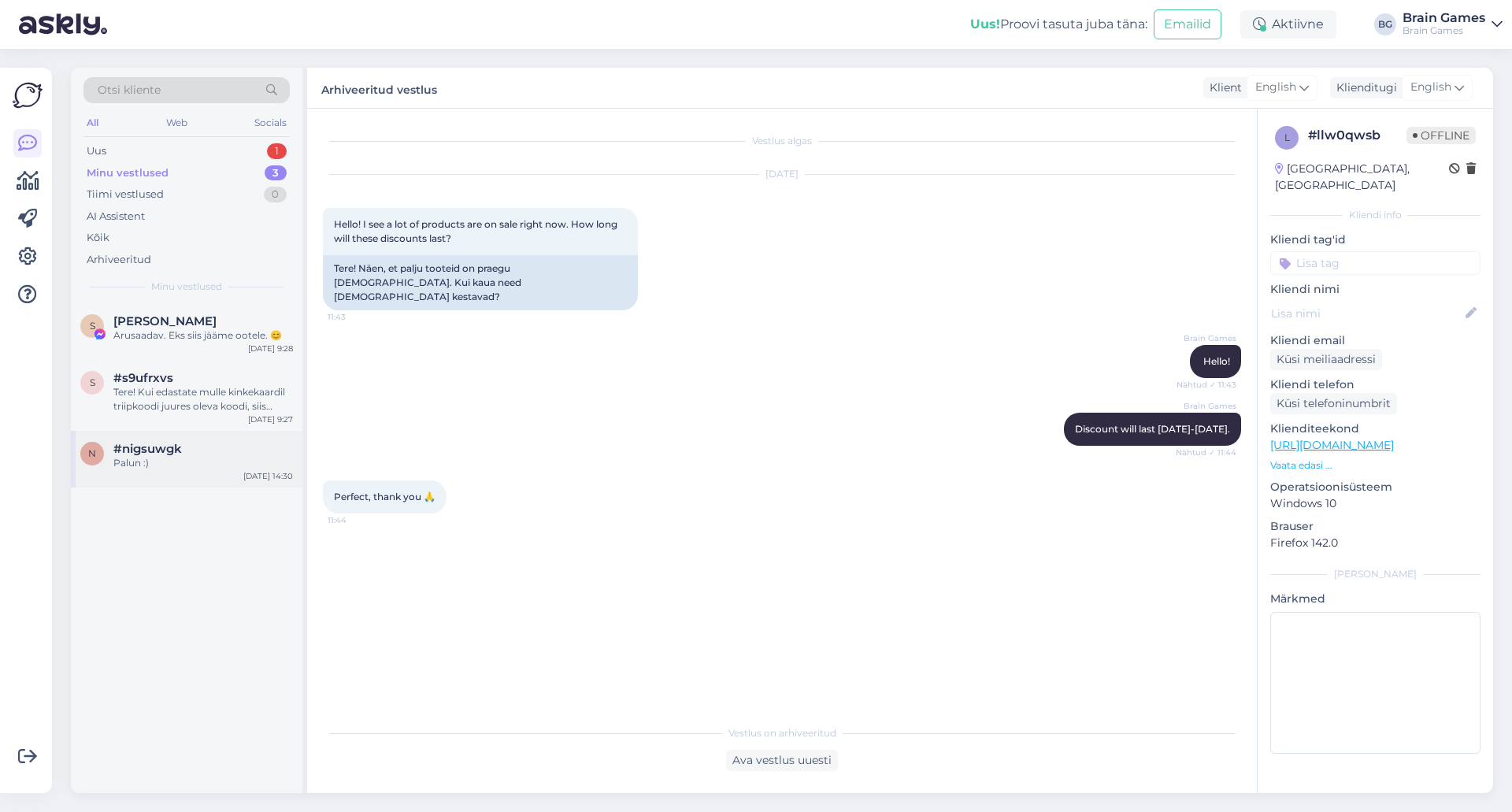
click at [215, 481] on div "n #nigsuwgk Palun :) [DATE] 14:30" at bounding box center [187, 459] width 232 height 57
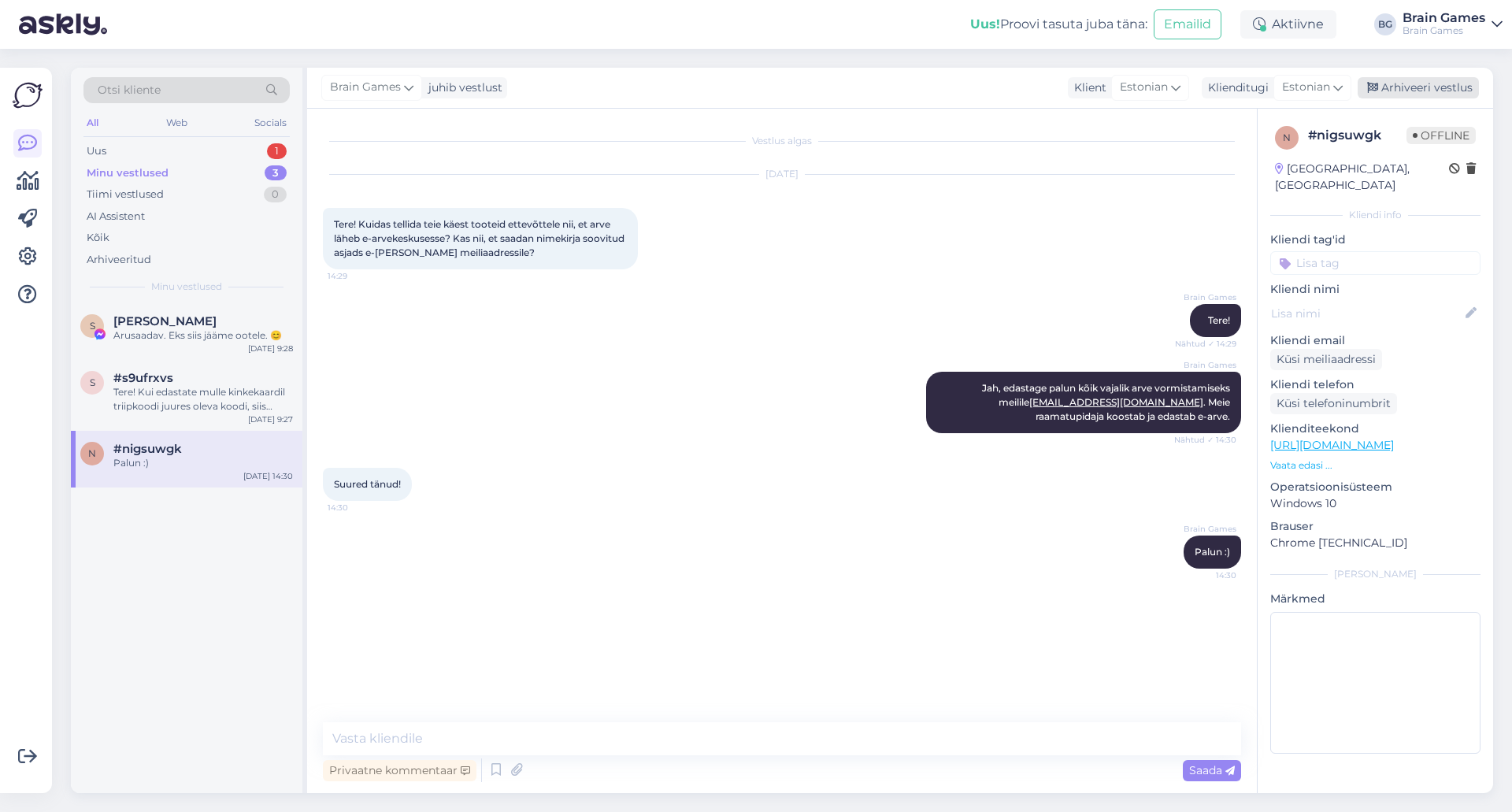
click at [1431, 80] on div "Arhiveeri vestlus" at bounding box center [1419, 87] width 121 height 21
